Goal: Find specific page/section: Find specific page/section

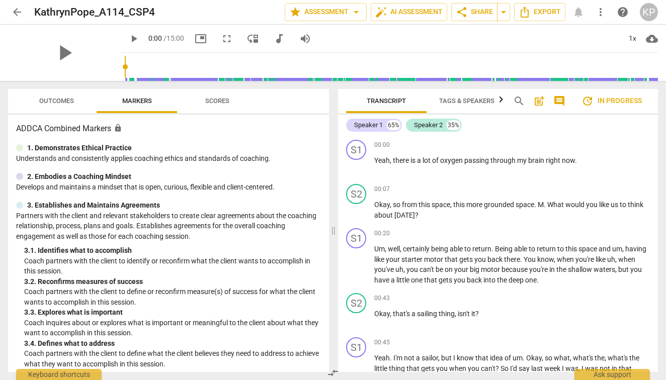
click at [18, 13] on span "arrow_back" at bounding box center [17, 12] width 12 height 12
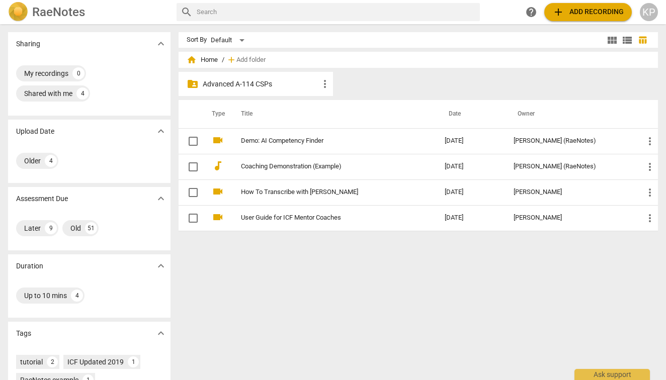
click at [244, 83] on p "Advanced A-114 CSPs" at bounding box center [261, 84] width 116 height 11
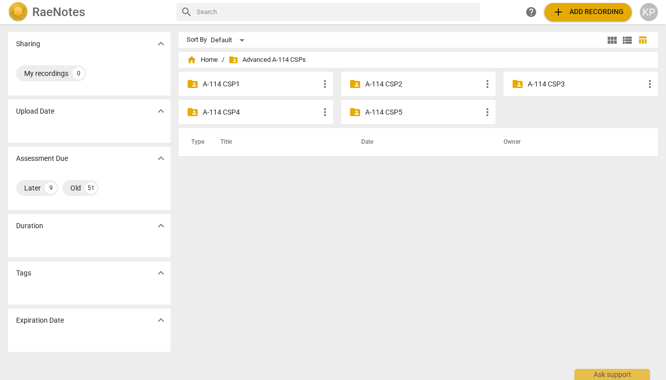
click at [540, 82] on p "A-114 CSP3" at bounding box center [585, 84] width 116 height 11
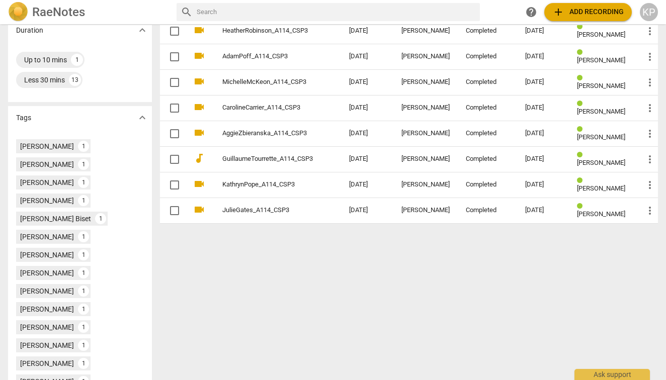
scroll to position [235, 0]
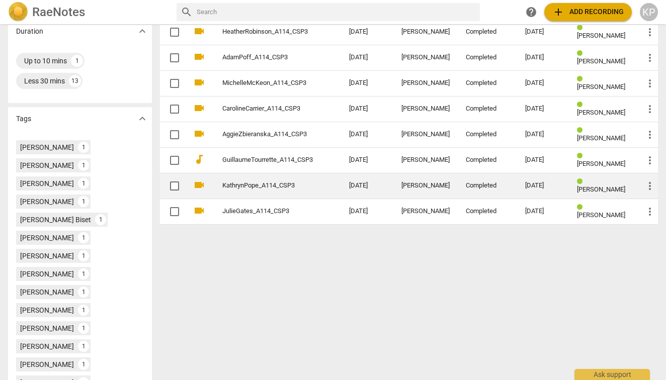
click at [250, 189] on link "KathrynPope_A114_CSP3" at bounding box center [267, 186] width 91 height 8
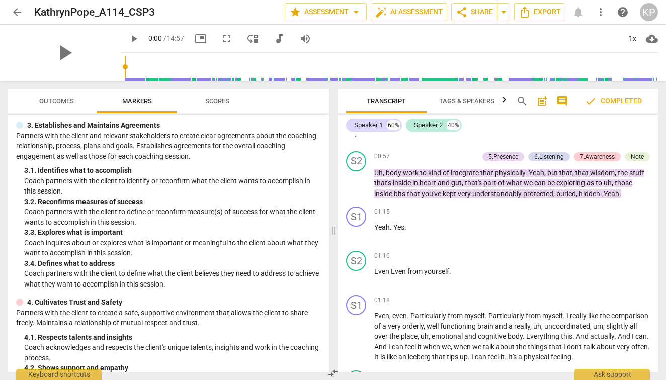
scroll to position [210, 0]
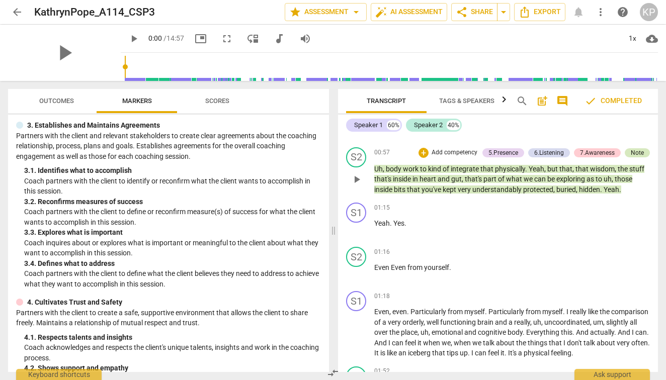
click at [634, 148] on div "Note" at bounding box center [637, 152] width 13 height 9
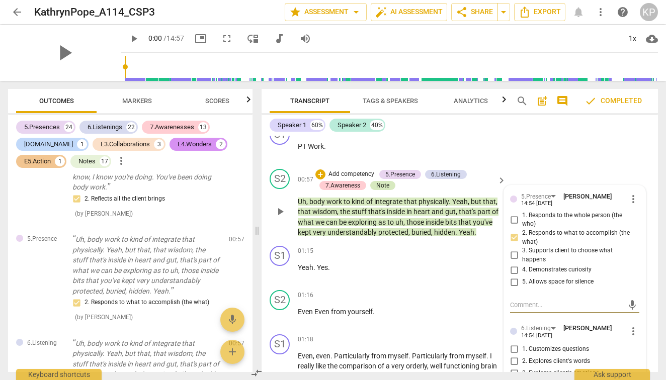
scroll to position [597, 0]
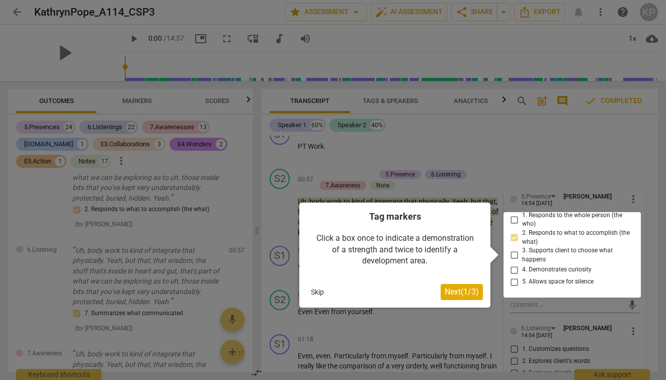
click at [321, 291] on button "Skip" at bounding box center [317, 292] width 21 height 15
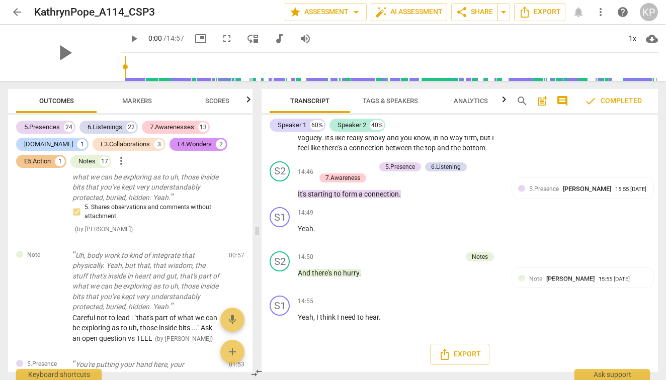
scroll to position [807, 0]
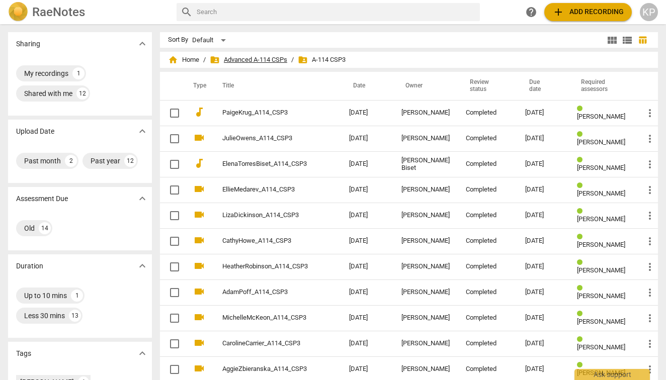
click at [272, 60] on span "folder_shared Advanced A-114 CSPs" at bounding box center [248, 60] width 77 height 10
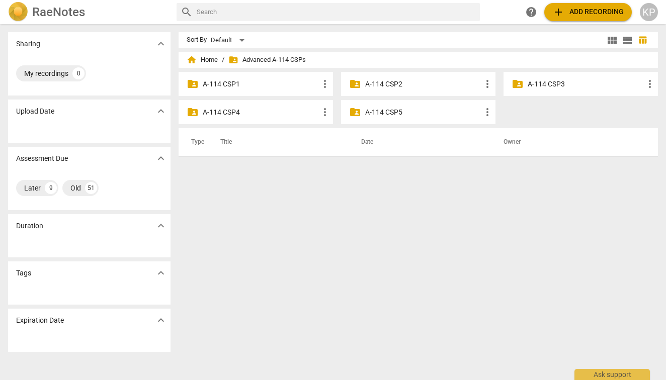
click at [237, 110] on p "A-114 CSP4" at bounding box center [261, 112] width 116 height 11
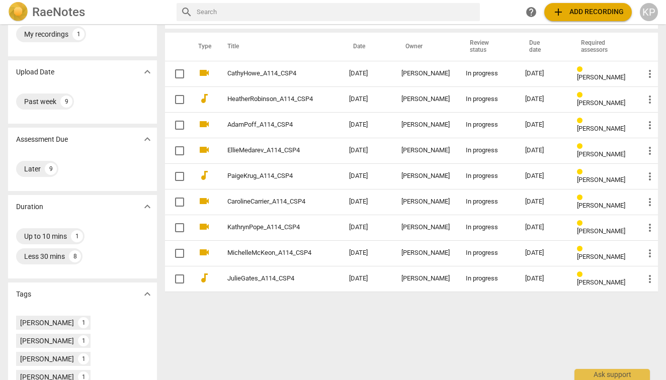
scroll to position [43, 0]
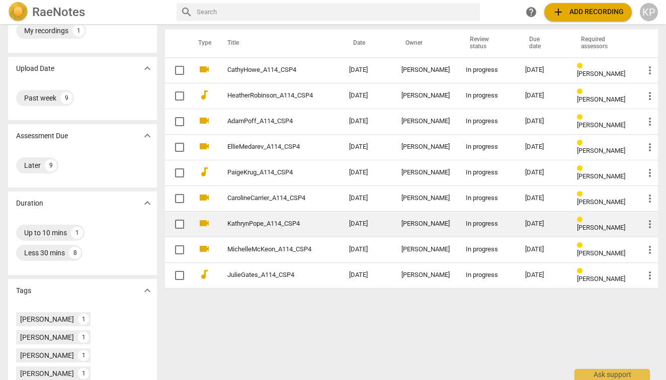
click at [285, 225] on link "KathrynPope_A114_CSP4" at bounding box center [269, 224] width 85 height 8
